Goal: Task Accomplishment & Management: Complete application form

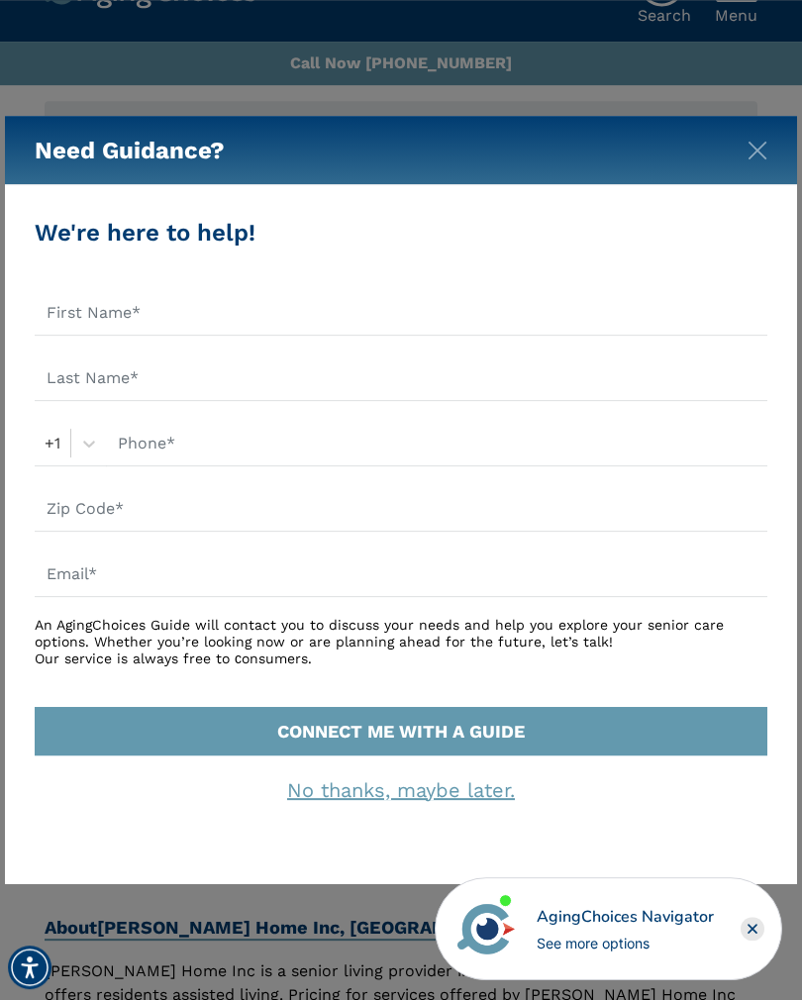
scroll to position [53, 0]
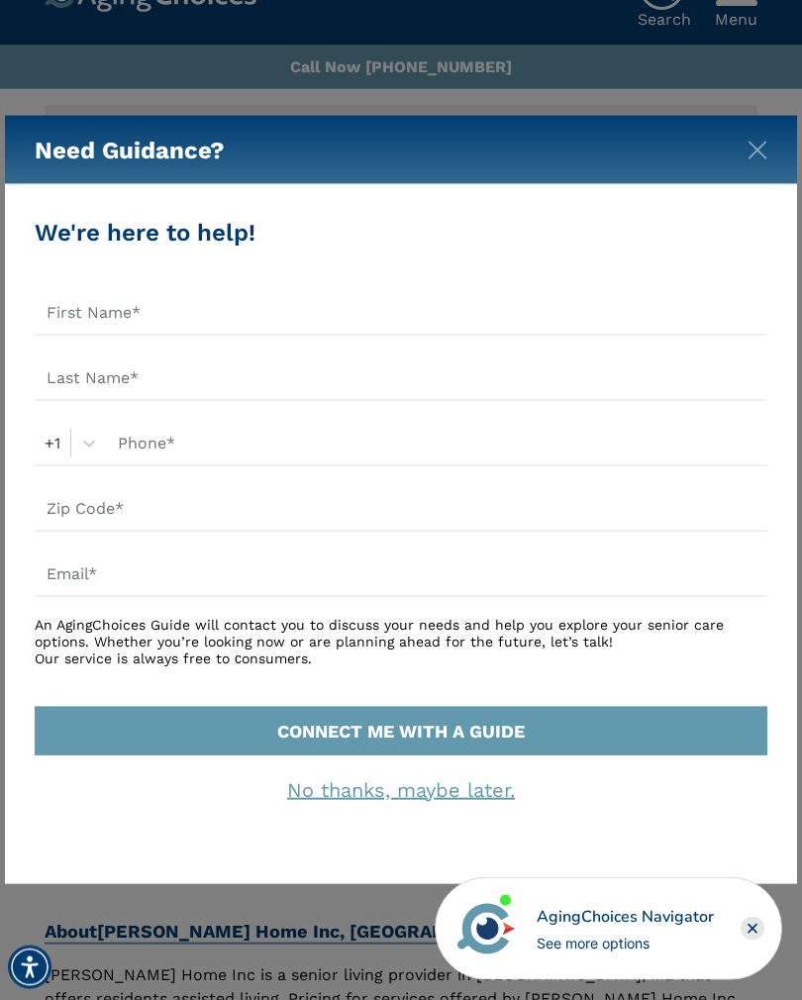
click at [737, 159] on div "Need Guidance?" at bounding box center [401, 150] width 792 height 69
click at [755, 155] on img "Close" at bounding box center [757, 151] width 20 height 20
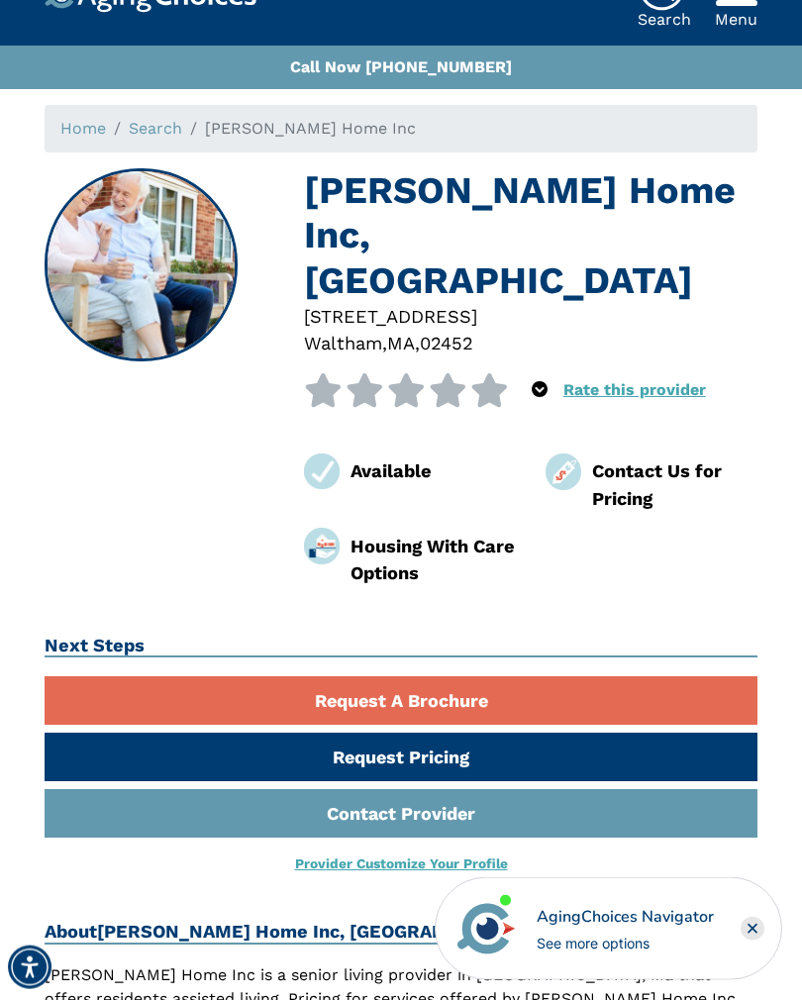
click at [404, 789] on link "Contact Provider" at bounding box center [401, 813] width 713 height 49
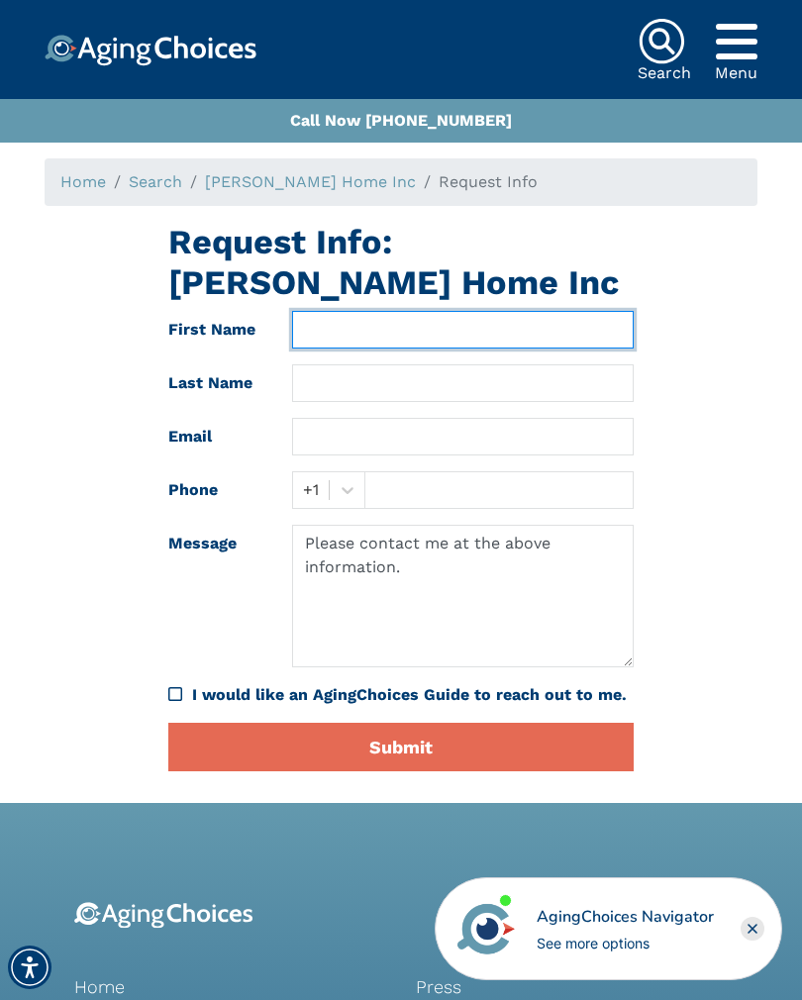
click at [464, 311] on input "text" at bounding box center [463, 330] width 342 height 38
type input "Carol-Ann"
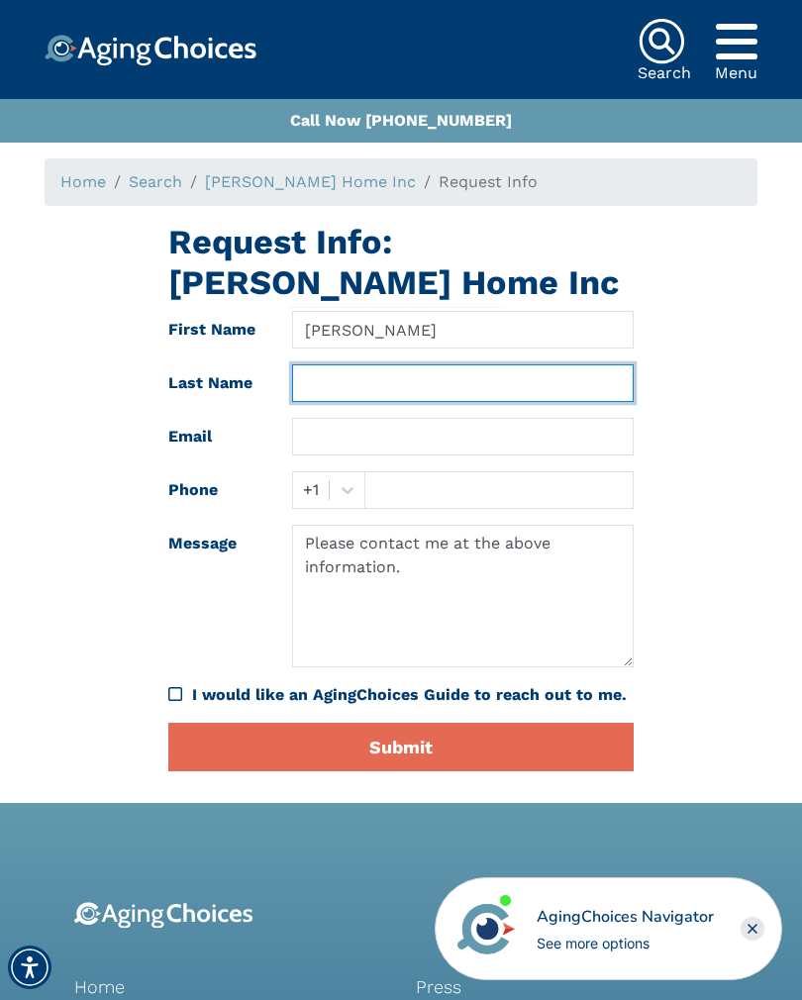
click at [475, 385] on input "text" at bounding box center [463, 383] width 342 height 38
type input "Gorman"
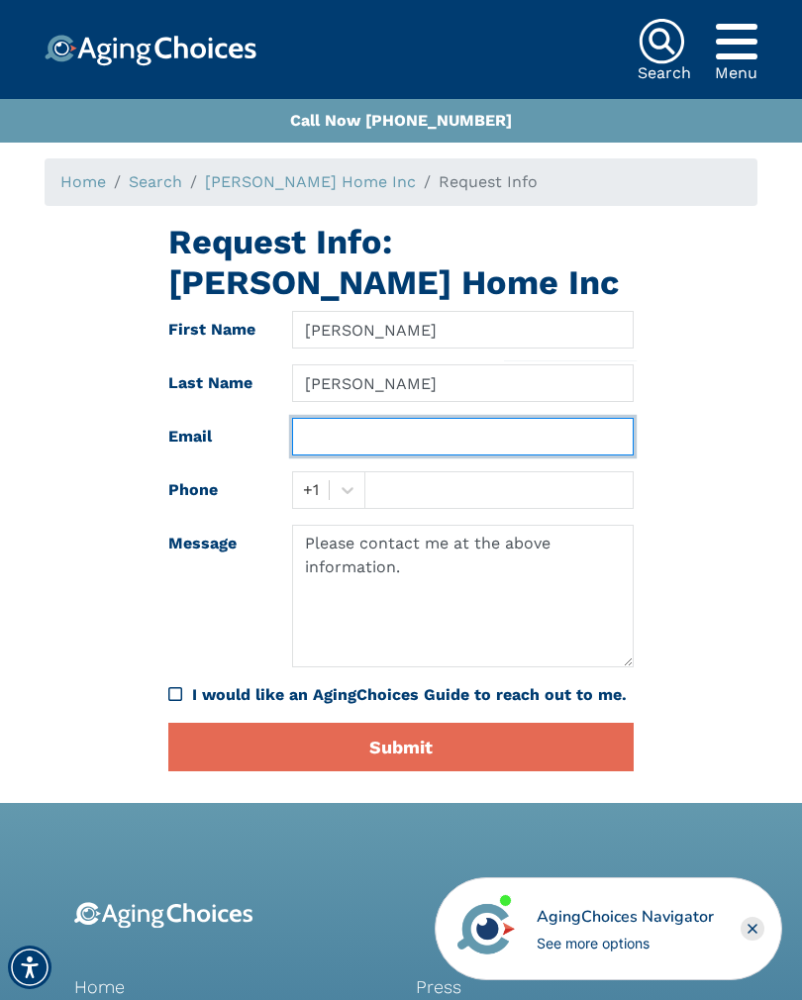
click at [432, 450] on input "text" at bounding box center [463, 437] width 342 height 38
type input "Gormanca@hotmIl.com"
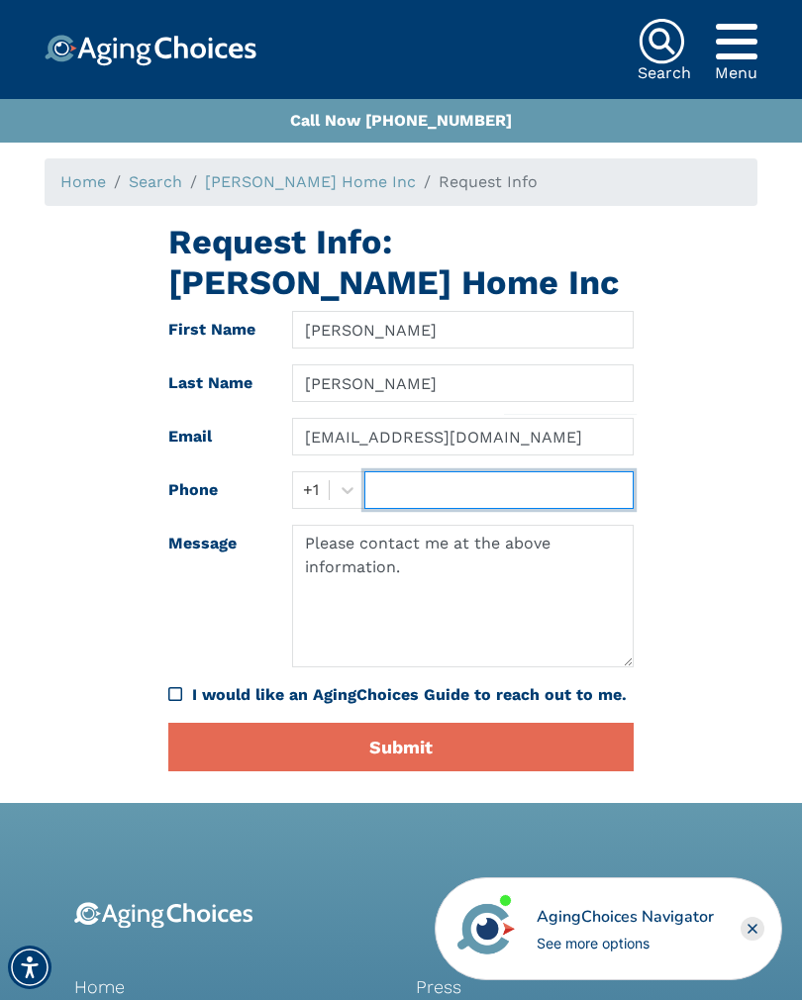
click at [493, 496] on input "text" at bounding box center [498, 490] width 269 height 38
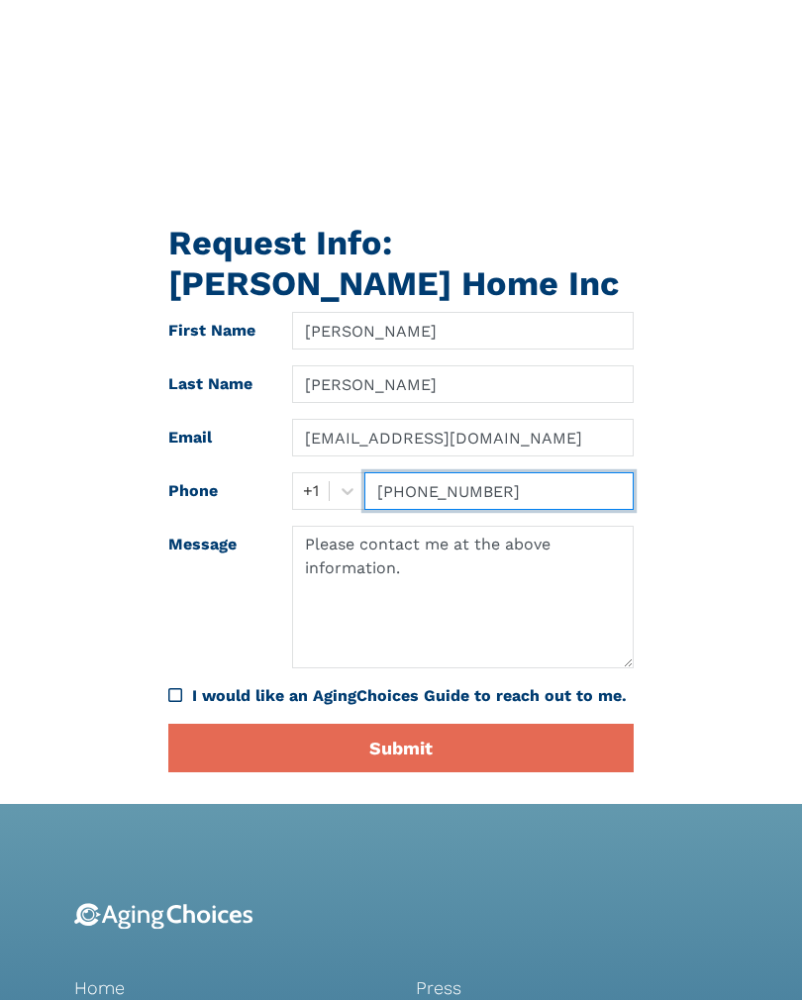
scroll to position [223, 0]
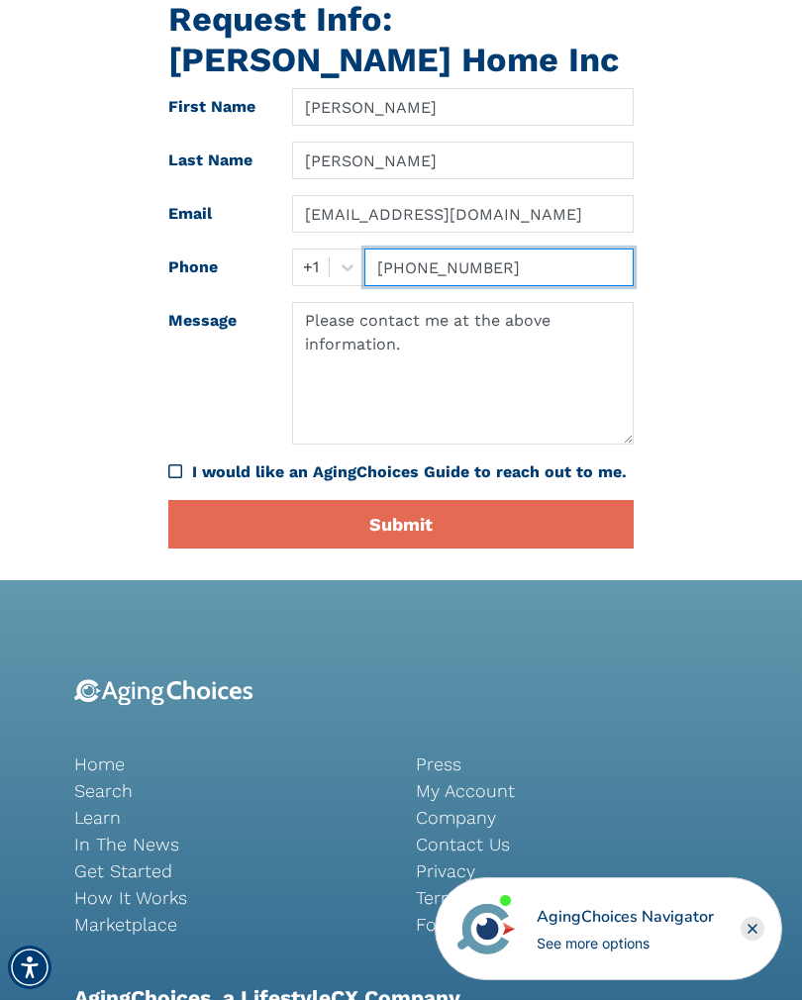
type input "617 750 2314"
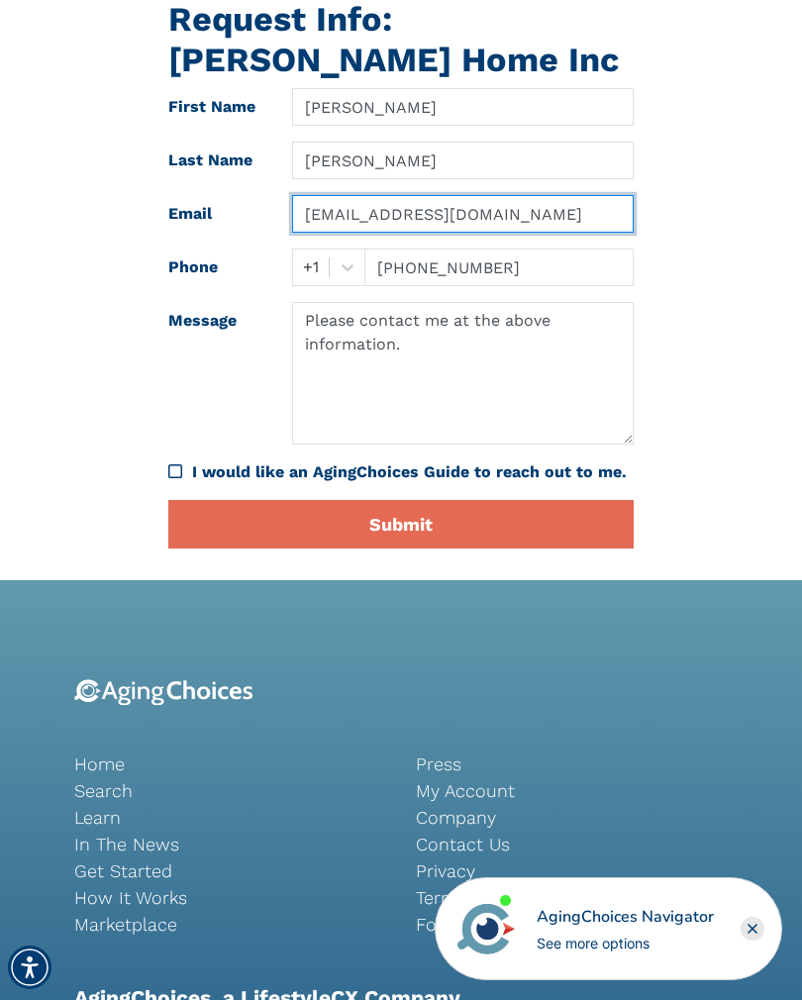
click at [453, 208] on input "Gormanca@hotmIl.com" at bounding box center [463, 214] width 342 height 38
type input "Gormanca@hotmail.com"
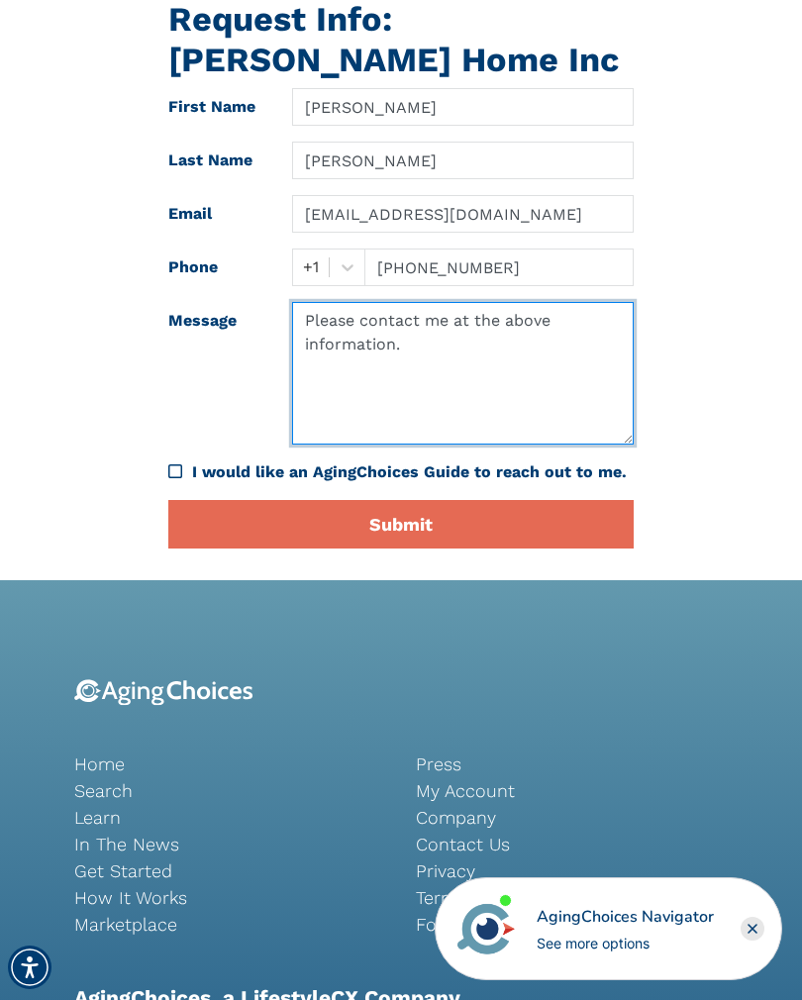
click at [315, 317] on textarea "Please contact me at the above information." at bounding box center [463, 373] width 342 height 143
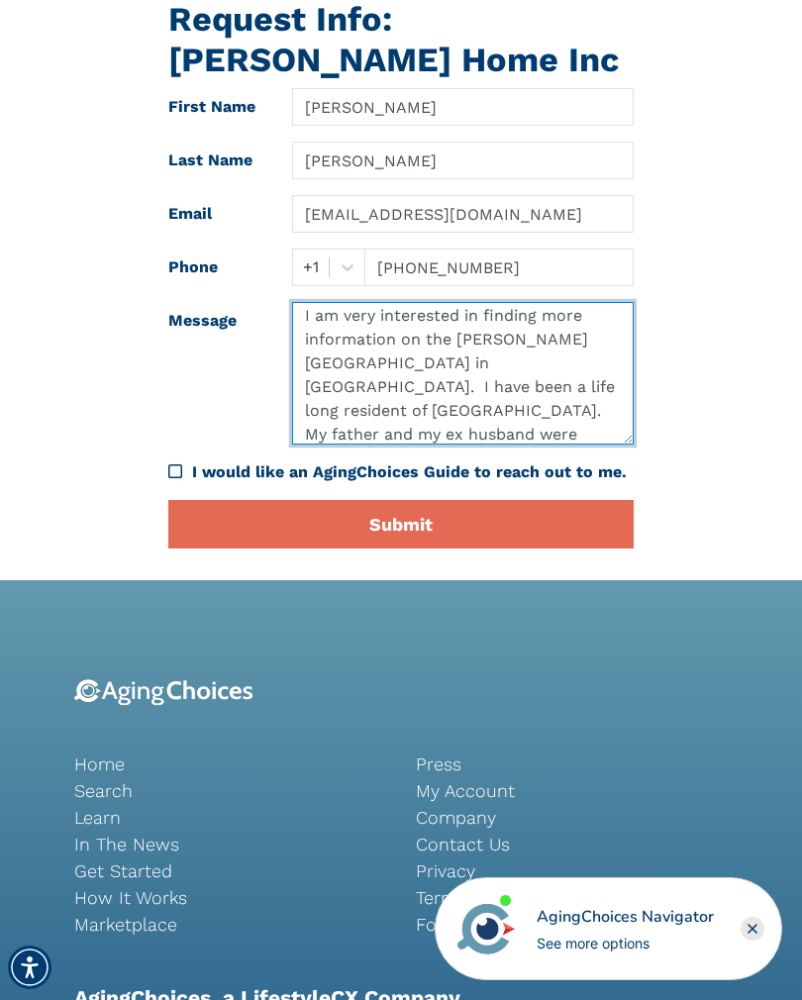
scroll to position [61, 0]
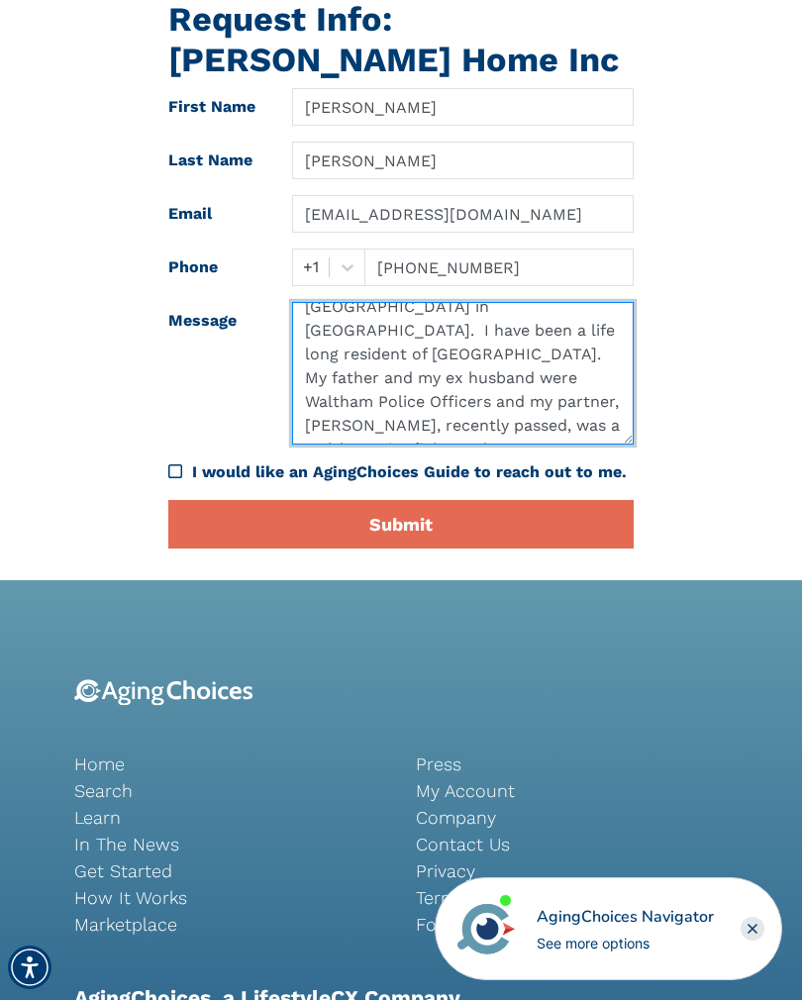
type textarea "I am very interested in finding more information on the Parmenter House in Walt…"
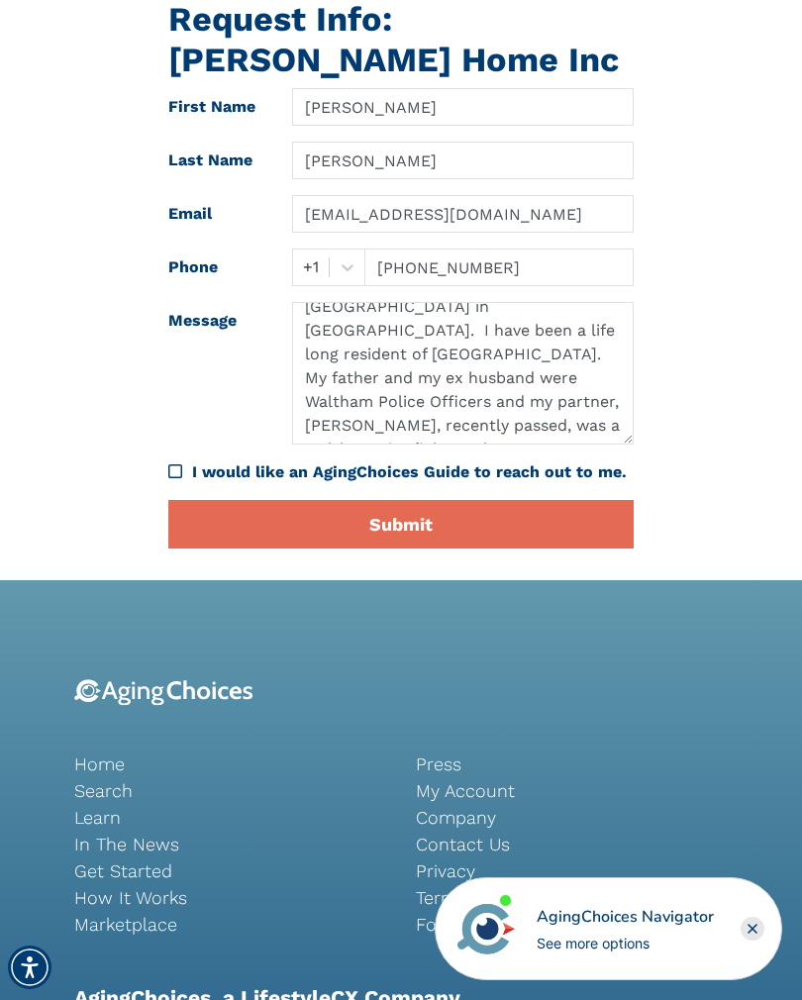
click at [540, 526] on button "Submit" at bounding box center [400, 524] width 465 height 49
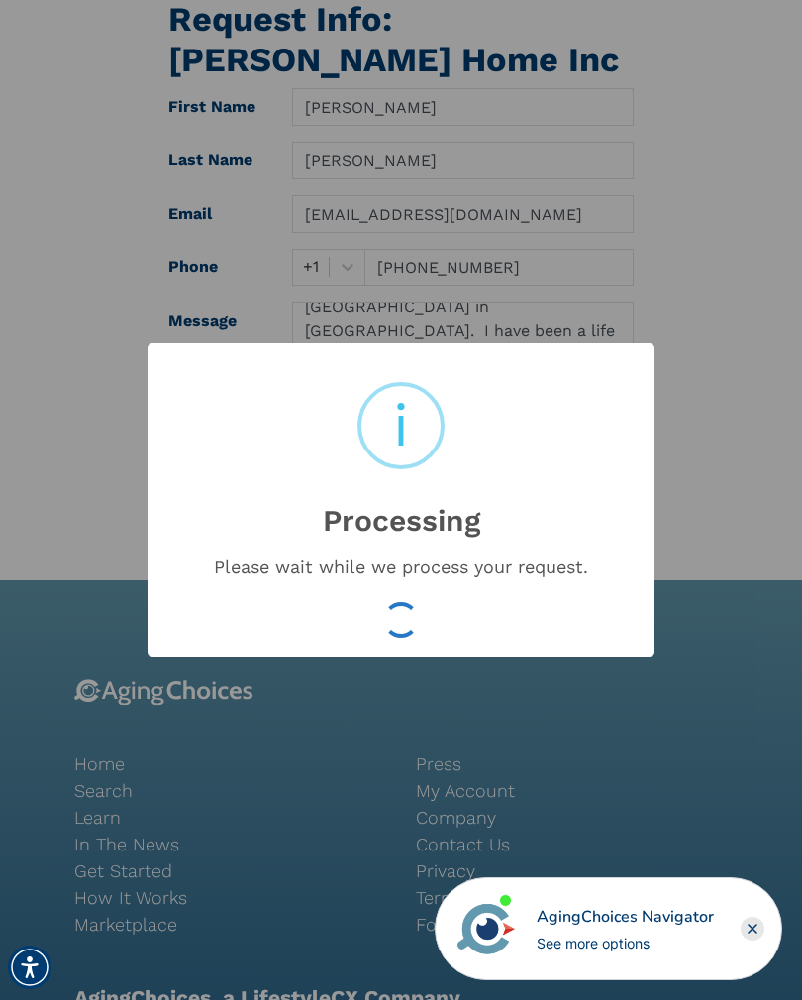
scroll to position [224, 0]
